Goal: Find specific page/section: Find specific page/section

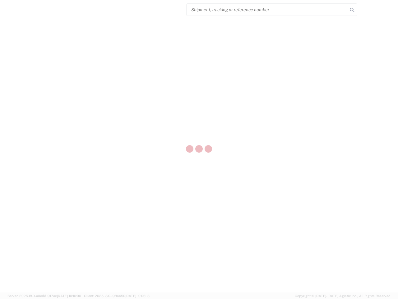
select select "US"
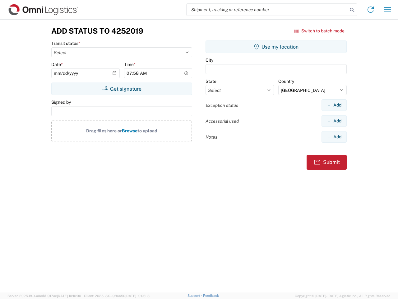
click at [267, 10] on input "search" at bounding box center [267, 10] width 161 height 12
click at [352, 10] on icon at bounding box center [352, 10] width 9 height 9
click at [371, 10] on icon at bounding box center [371, 10] width 10 height 10
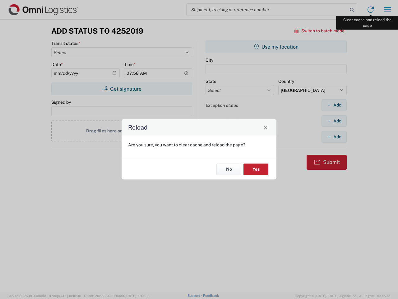
click at [387, 10] on div "Reload Are you sure, you want to clear cache and reload the page? No Yes" at bounding box center [199, 149] width 398 height 299
click at [319, 31] on div "Reload Are you sure, you want to clear cache and reload the page? No Yes" at bounding box center [199, 149] width 398 height 299
click at [122, 89] on div "Reload Are you sure, you want to clear cache and reload the page? No Yes" at bounding box center [199, 149] width 398 height 299
click at [276, 47] on div "Reload Are you sure, you want to clear cache and reload the page? No Yes" at bounding box center [199, 149] width 398 height 299
click at [334, 105] on div "Reload Are you sure, you want to clear cache and reload the page? No Yes" at bounding box center [199, 149] width 398 height 299
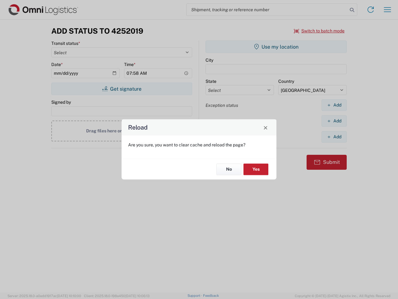
click at [334, 121] on div "Reload Are you sure, you want to clear cache and reload the page? No Yes" at bounding box center [199, 149] width 398 height 299
click at [334, 137] on div "Reload Are you sure, you want to clear cache and reload the page? No Yes" at bounding box center [199, 149] width 398 height 299
